Goal: Task Accomplishment & Management: Complete application form

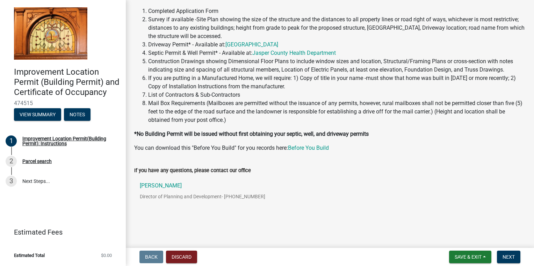
scroll to position [69, 0]
click at [510, 258] on span "Next" at bounding box center [508, 257] width 12 height 6
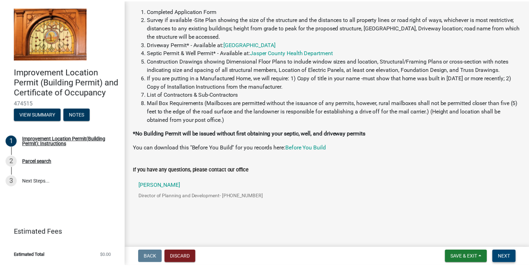
scroll to position [0, 0]
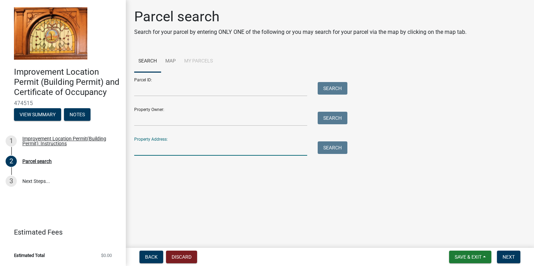
click at [144, 152] on input "Property Address:" at bounding box center [220, 149] width 173 height 14
type input "N"
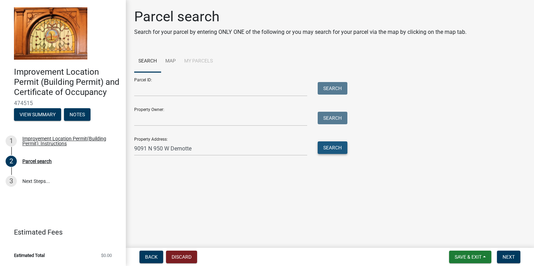
click at [334, 147] on button "Search" at bounding box center [333, 148] width 30 height 13
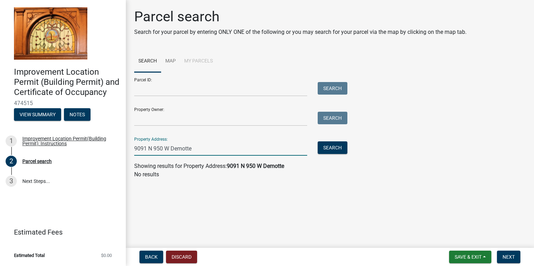
click at [210, 145] on input "9091 N 950 W Demotte" at bounding box center [220, 149] width 173 height 14
type input "9091 N 950 W"
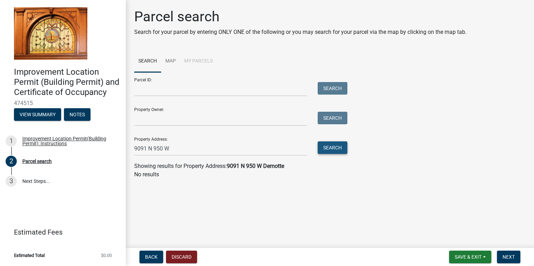
click at [334, 149] on button "Search" at bounding box center [333, 148] width 30 height 13
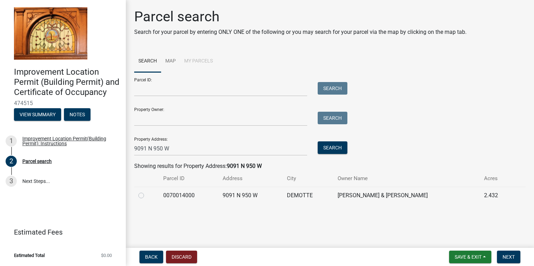
click at [147, 191] on label at bounding box center [147, 191] width 0 height 0
click at [147, 196] on input "radio" at bounding box center [149, 193] width 5 height 5
radio input "true"
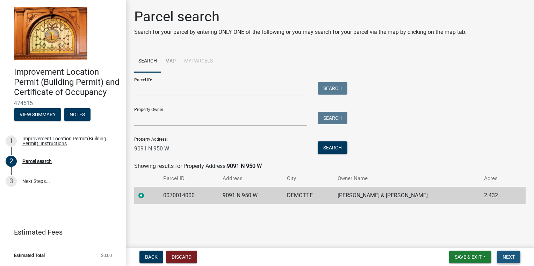
click at [512, 258] on span "Next" at bounding box center [508, 257] width 12 height 6
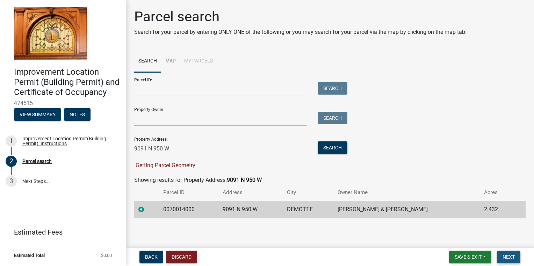
click at [510, 258] on span "Next" at bounding box center [508, 257] width 12 height 6
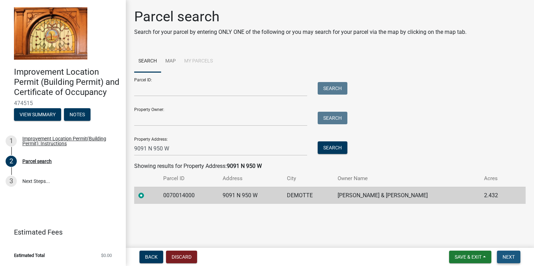
click at [508, 259] on span "Next" at bounding box center [508, 257] width 12 height 6
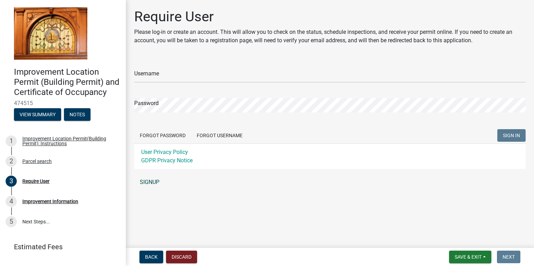
click at [149, 181] on link "SIGNUP" at bounding box center [329, 182] width 391 height 14
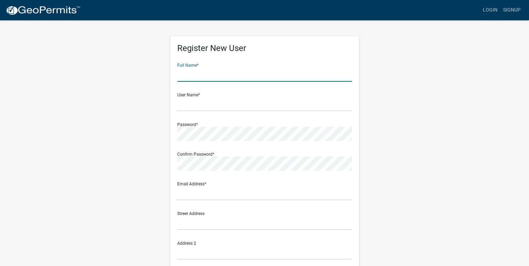
click at [203, 75] on input "text" at bounding box center [264, 74] width 175 height 14
type input "[PERSON_NAME]"
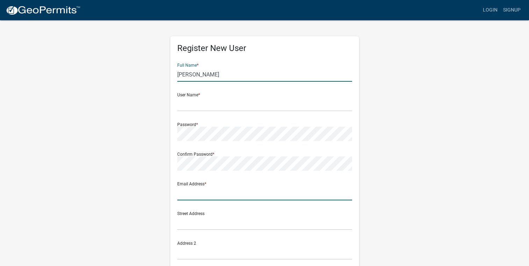
type input "[EMAIL_ADDRESS][DOMAIN_NAME]"
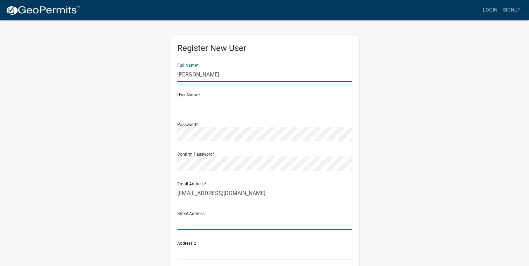
type input "[STREET_ADDRESS]"
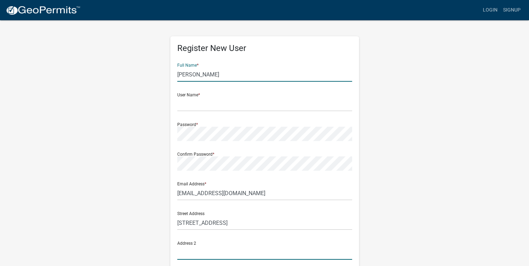
type input "[STREET_ADDRESS]"
type input "Demotte"
type input "46310"
type input "2196132160"
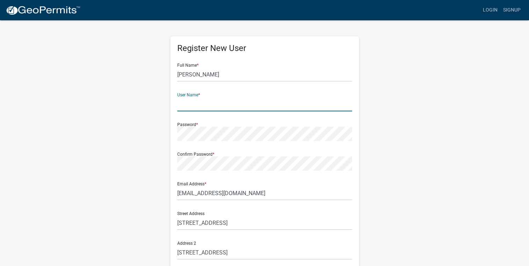
click at [194, 106] on input "text" at bounding box center [264, 104] width 175 height 14
type input "J"
type input "jasalamah"
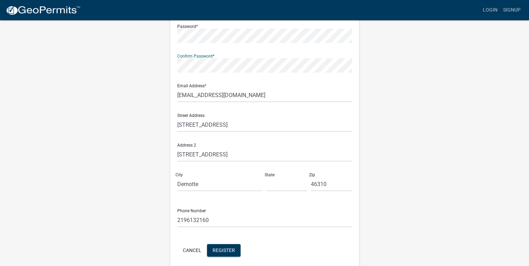
scroll to position [110, 0]
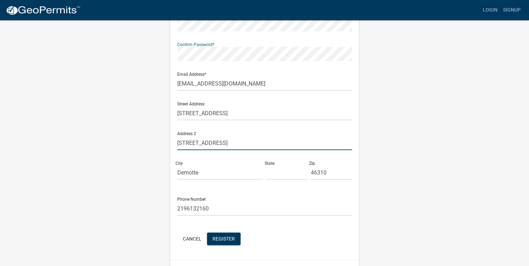
click at [242, 144] on input "[STREET_ADDRESS]" at bounding box center [264, 143] width 175 height 14
type input "5"
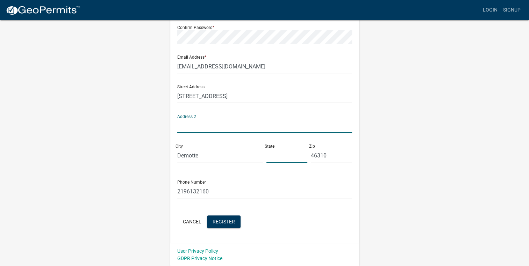
click at [280, 154] on input "text" at bounding box center [286, 155] width 41 height 14
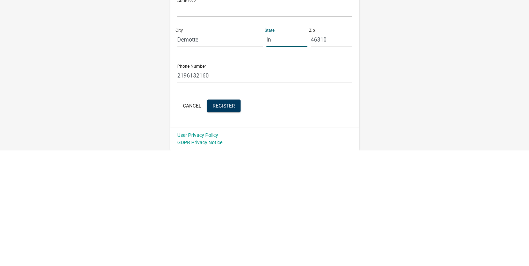
scroll to position [127, 0]
type input "In"
click at [228, 221] on span "Register" at bounding box center [223, 222] width 22 height 6
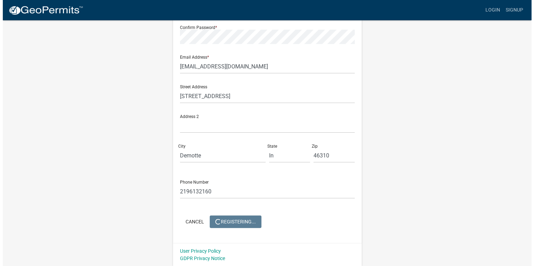
scroll to position [0, 0]
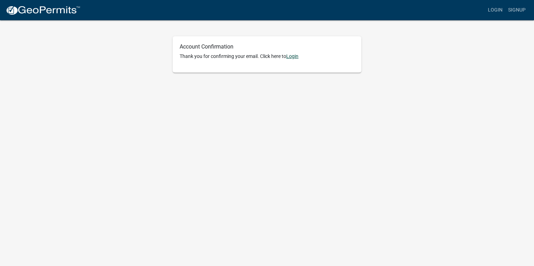
click at [295, 57] on link "Login" at bounding box center [292, 56] width 12 height 6
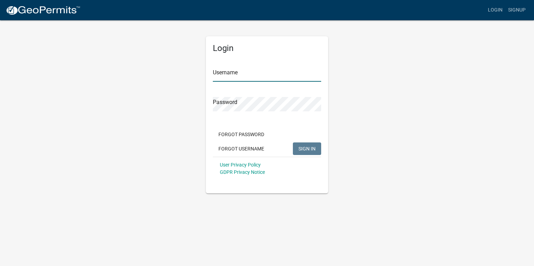
type input "jasalamah"
click at [309, 151] on span "SIGN IN" at bounding box center [306, 149] width 17 height 6
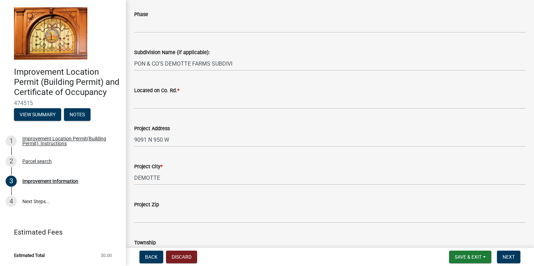
scroll to position [171, 0]
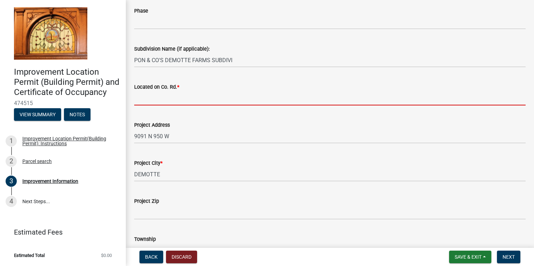
click at [151, 101] on input "Located on Co. Rd. *" at bounding box center [329, 98] width 391 height 14
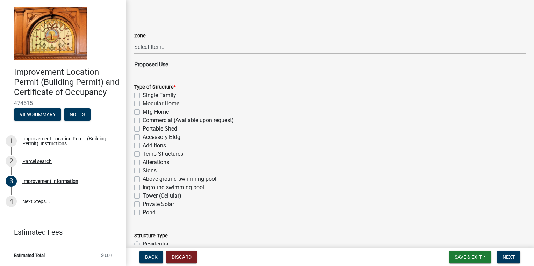
scroll to position [423, 0]
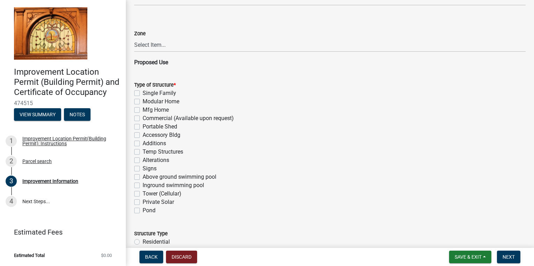
type input "950 W"
click at [143, 101] on label "Modular Home" at bounding box center [161, 101] width 37 height 8
click at [143, 101] on input "Modular Home" at bounding box center [145, 99] width 5 height 5
checkbox input "true"
checkbox input "false"
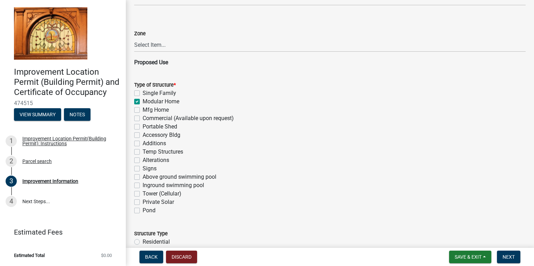
checkbox input "true"
checkbox input "false"
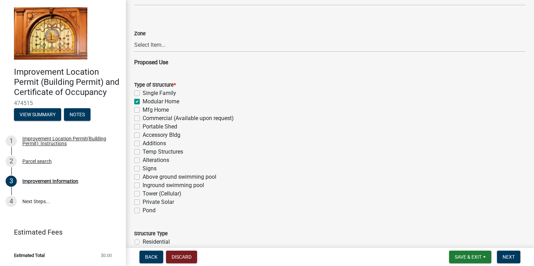
checkbox input "false"
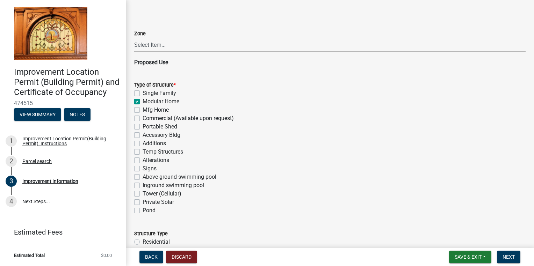
checkbox input "false"
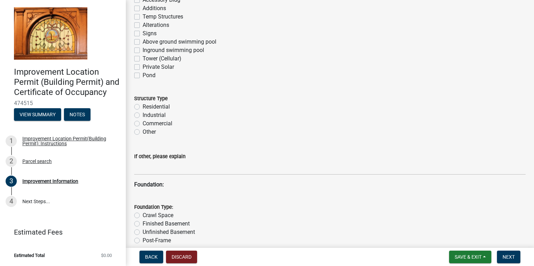
scroll to position [559, 0]
click at [143, 106] on label "Residential" at bounding box center [156, 106] width 27 height 8
click at [143, 106] on input "Residential" at bounding box center [145, 104] width 5 height 5
radio input "true"
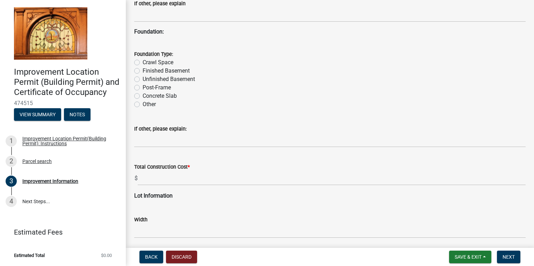
scroll to position [711, 0]
click at [143, 61] on label "Crawl Space" at bounding box center [158, 62] width 31 height 8
click at [143, 61] on input "Crawl Space" at bounding box center [145, 60] width 5 height 5
radio input "true"
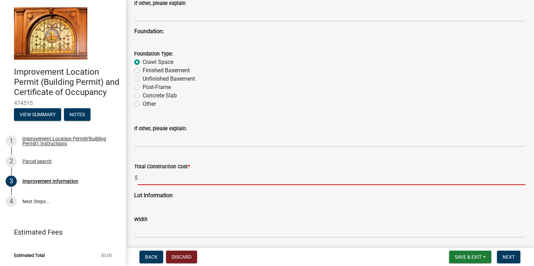
click at [153, 182] on input "text" at bounding box center [332, 178] width 388 height 14
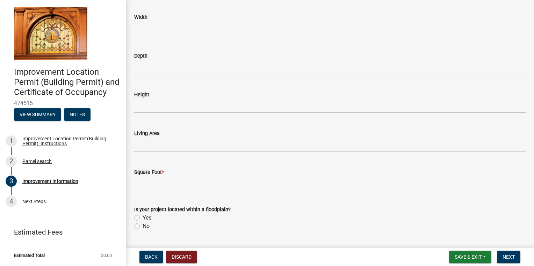
scroll to position [1046, 0]
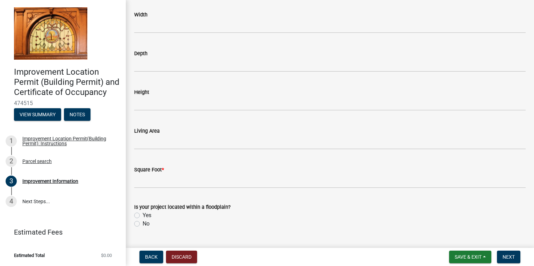
type input "300000"
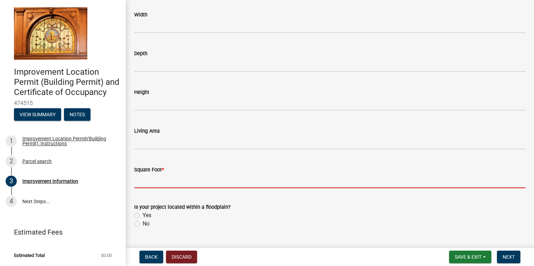
click at [172, 181] on input "text" at bounding box center [329, 181] width 391 height 14
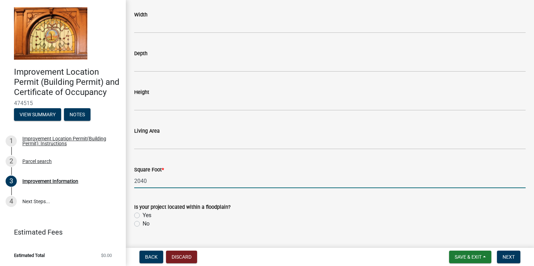
scroll to position [1063, 0]
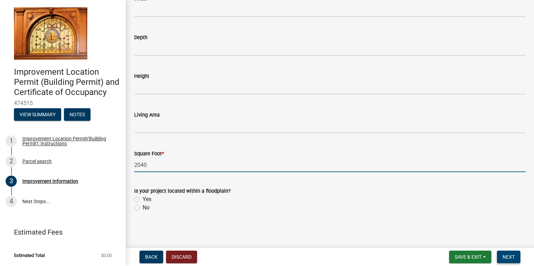
type input "2040"
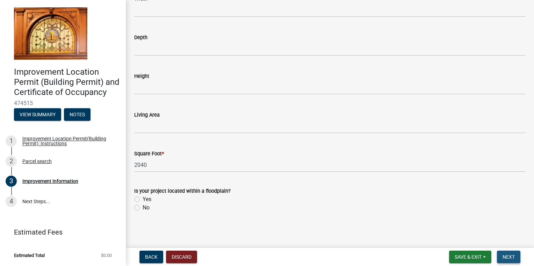
click at [511, 256] on span "Next" at bounding box center [508, 257] width 12 height 6
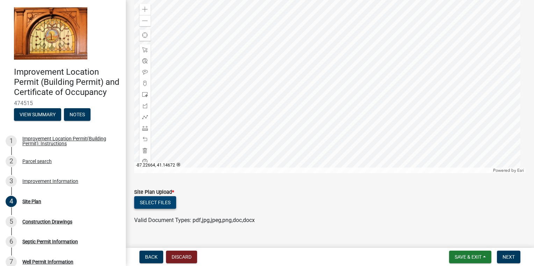
scroll to position [92, 0]
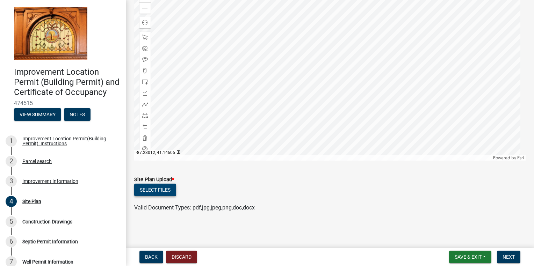
click at [158, 189] on button "Select files" at bounding box center [155, 190] width 42 height 13
click at [157, 191] on button "Select files" at bounding box center [155, 190] width 42 height 13
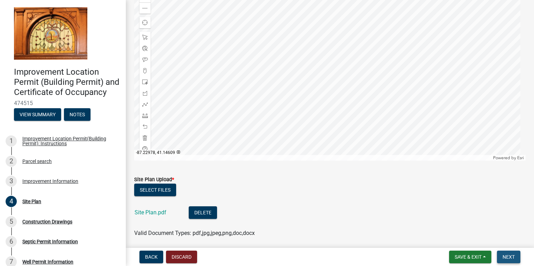
click at [507, 258] on span "Next" at bounding box center [508, 257] width 12 height 6
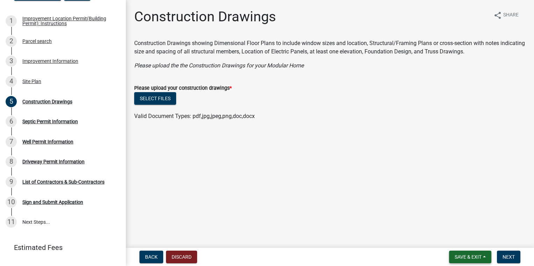
scroll to position [125, 0]
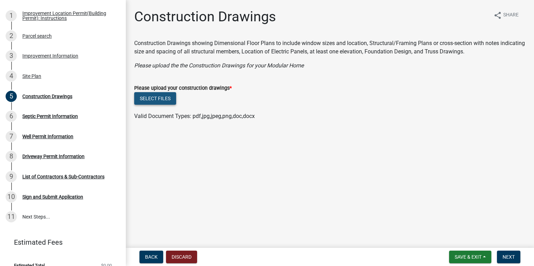
click at [157, 99] on button "Select files" at bounding box center [155, 98] width 42 height 13
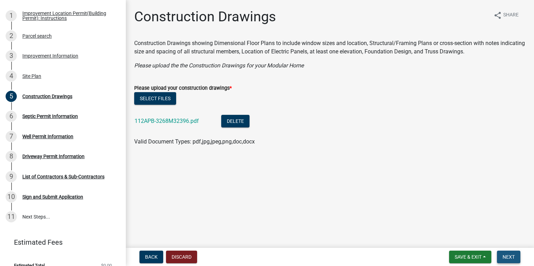
click at [509, 258] on span "Next" at bounding box center [508, 257] width 12 height 6
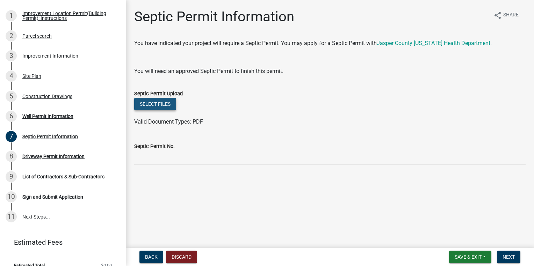
click at [159, 104] on button "Select files" at bounding box center [155, 104] width 42 height 13
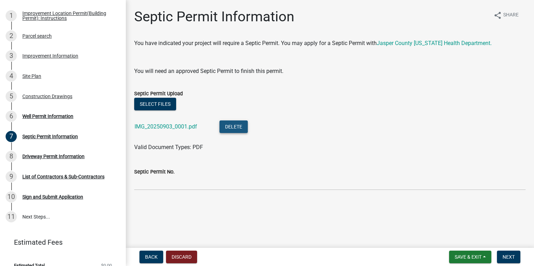
click at [233, 127] on button "Delete" at bounding box center [233, 127] width 28 height 13
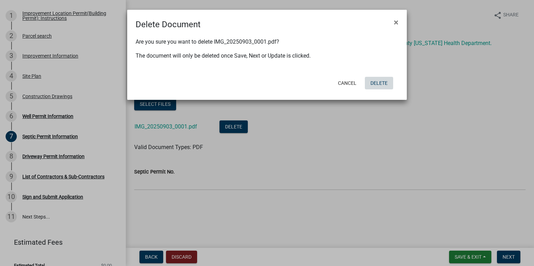
click at [375, 84] on button "Delete" at bounding box center [379, 83] width 28 height 13
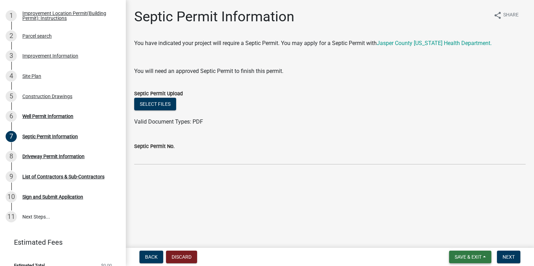
click at [467, 256] on span "Save & Exit" at bounding box center [468, 257] width 27 height 6
click at [456, 239] on button "Save & Exit" at bounding box center [463, 239] width 56 height 17
